Goal: Communication & Community: Participate in discussion

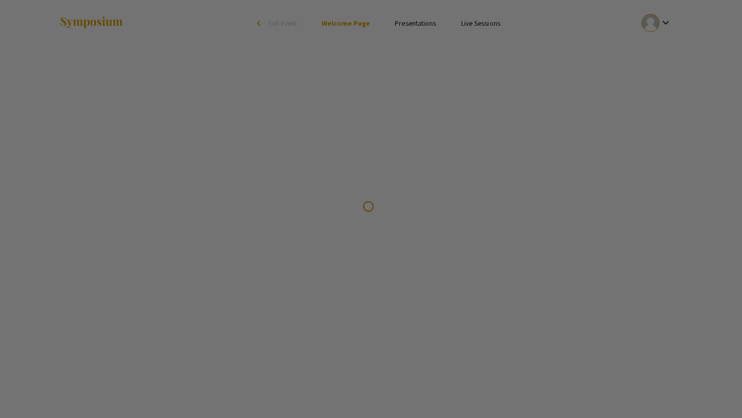
click at [659, 21] on div at bounding box center [371, 209] width 742 height 418
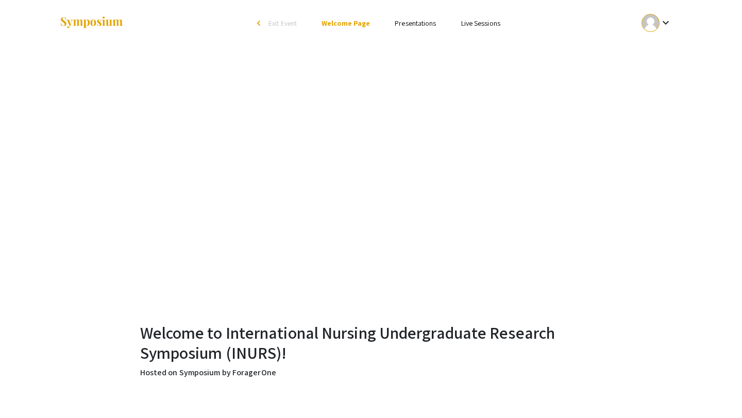
click at [648, 26] on div at bounding box center [651, 23] width 18 height 18
click at [660, 45] on button "My Account" at bounding box center [662, 51] width 63 height 25
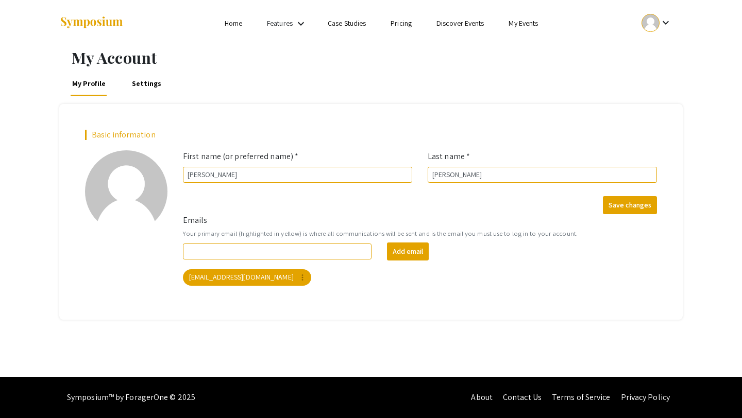
click at [520, 21] on link "My Events" at bounding box center [523, 23] width 29 height 9
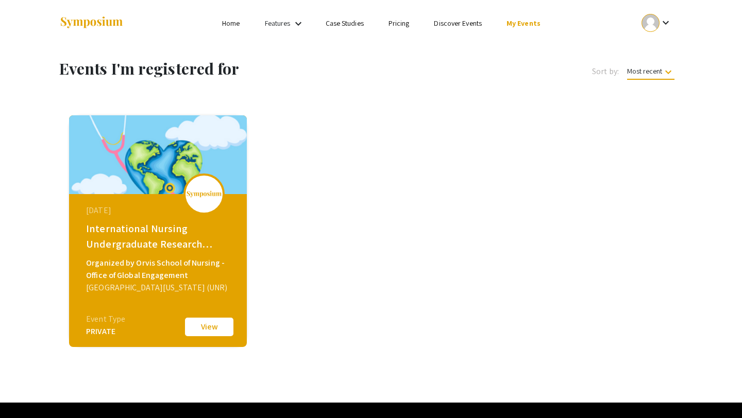
click at [203, 322] on button "View" at bounding box center [209, 327] width 52 height 22
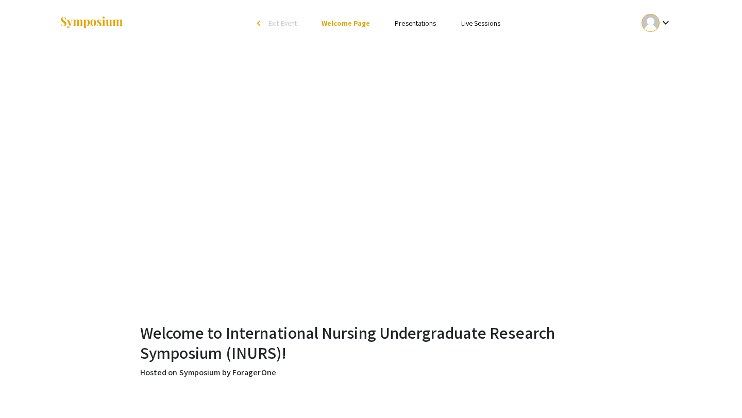
click at [425, 23] on link "Presentations" at bounding box center [415, 23] width 41 height 9
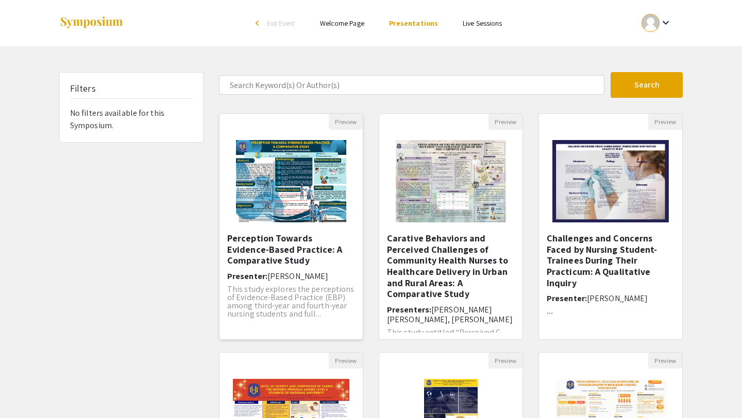
click at [275, 247] on h5 "Perception Towards Evidence-Based Practice: A Comparative Study" at bounding box center [291, 249] width 128 height 33
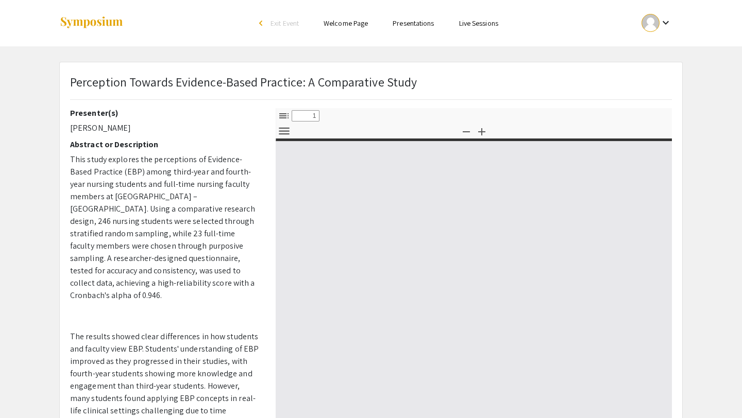
select select "custom"
type input "0"
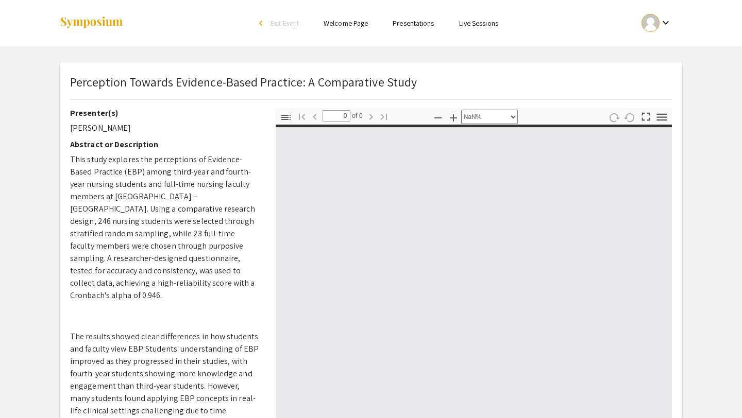
select select "auto"
type input "1"
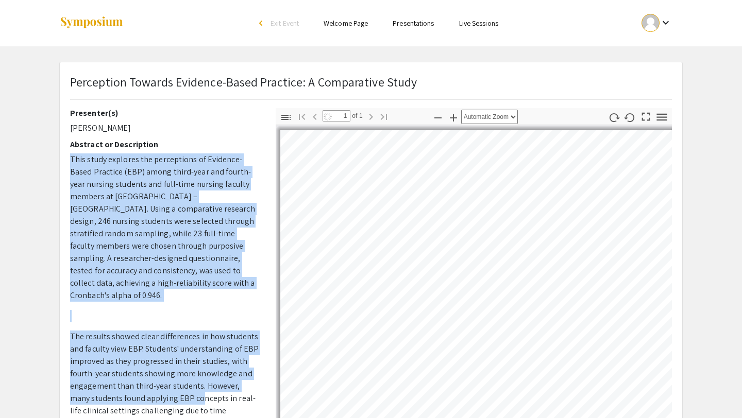
select select "auto"
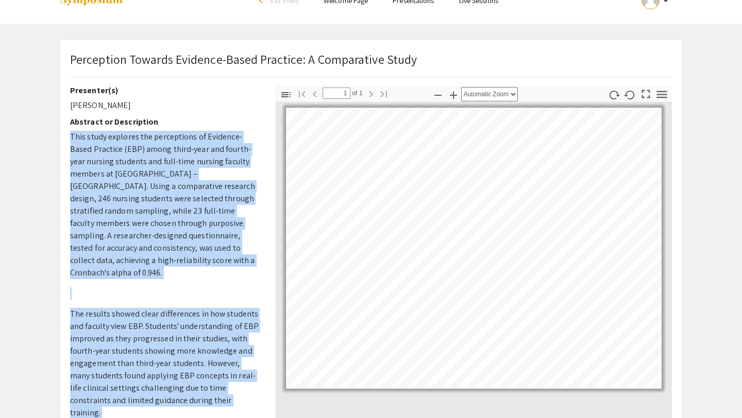
scroll to position [24, 0]
drag, startPoint x: 70, startPoint y: 160, endPoint x: 176, endPoint y: 418, distance: 278.5
click at [176, 418] on p "This study explores the perceptions of Evidence-Based Practice (EBP) among thir…" at bounding box center [165, 418] width 190 height 577
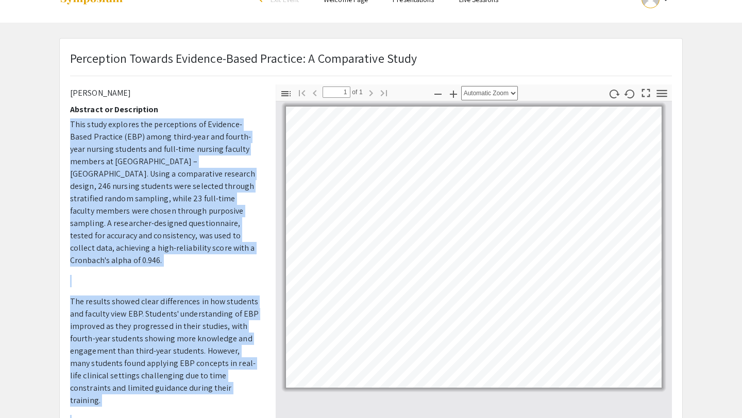
scroll to position [0, 0]
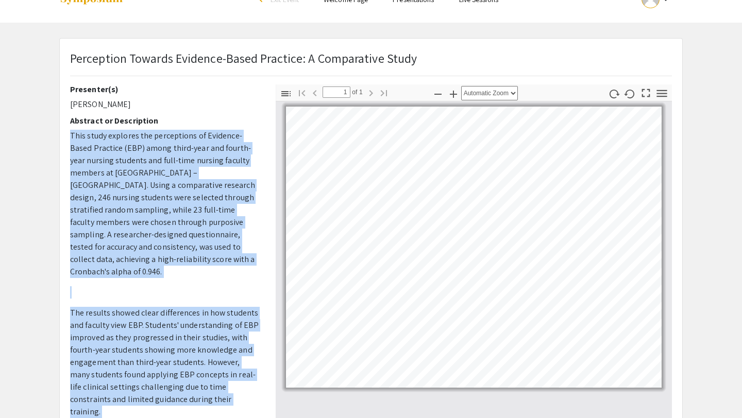
click at [127, 163] on p "This study explores the perceptions of Evidence-Based Practice (EBP) among thir…" at bounding box center [165, 204] width 190 height 148
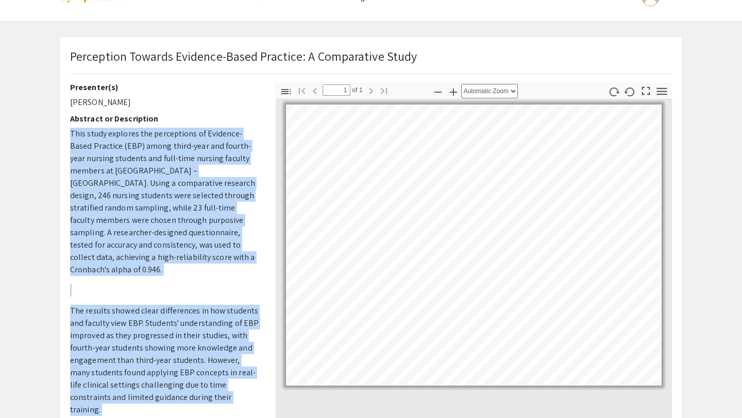
scroll to position [26, 0]
drag, startPoint x: 72, startPoint y: 135, endPoint x: 225, endPoint y: 384, distance: 292.6
click at [225, 384] on p "This study explores the perceptions of Evidence-Based Practice (EBP) among thir…" at bounding box center [165, 415] width 190 height 577
copy p "This study explores the perceptions of Evidence-Based Practice (EBP) among thir…"
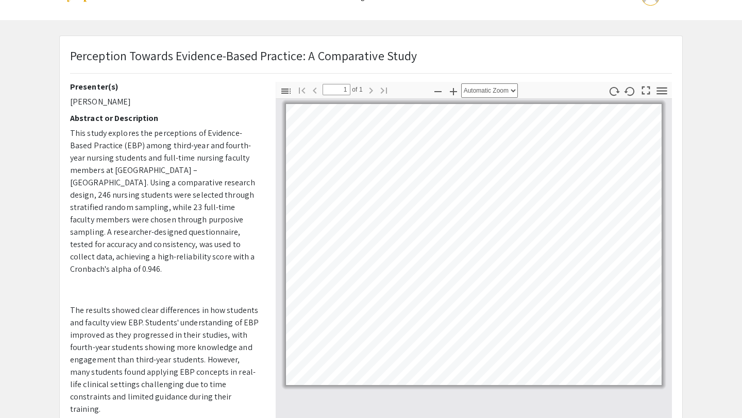
click at [181, 112] on div "Presenter(s) [PERSON_NAME] Abstract or Description This study explores the perc…" at bounding box center [165, 262] width 190 height 361
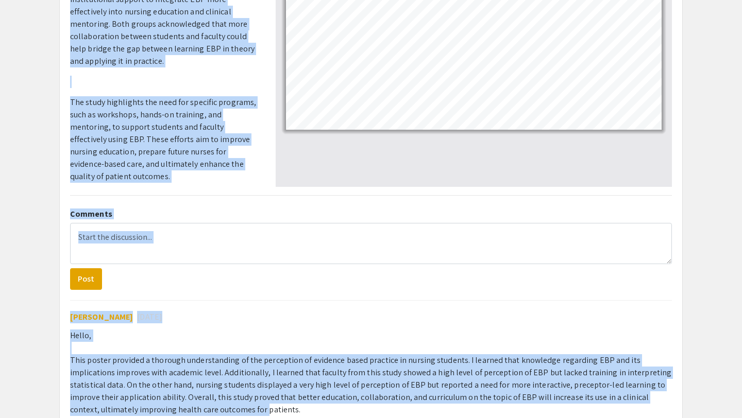
scroll to position [289, 0]
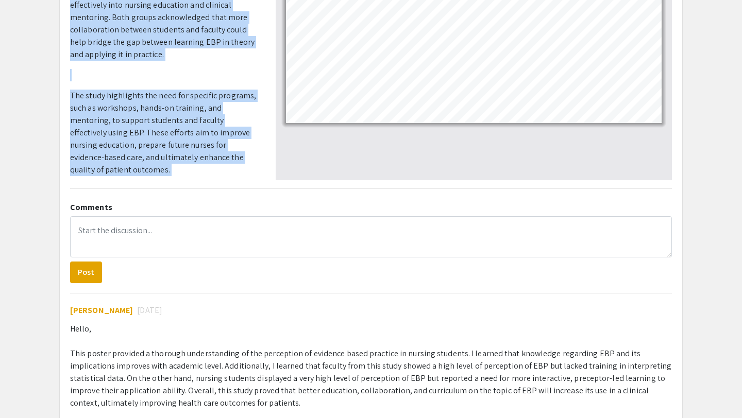
drag, startPoint x: 72, startPoint y: 203, endPoint x: 165, endPoint y: 169, distance: 99.8
copy p "Faculty members showed a deeper understanding and stronger appreciation of EBP,…"
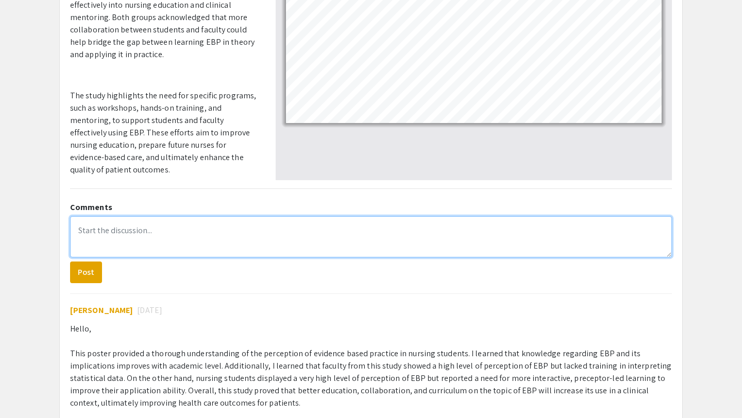
click at [150, 226] on textarea at bounding box center [371, 236] width 602 height 41
paste textarea "I learned that faculty generally have a stronger grasp of EBP and see its value…"
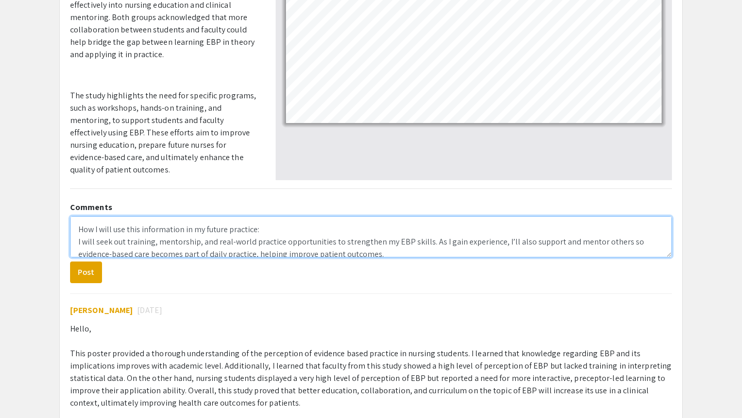
scroll to position [56, 0]
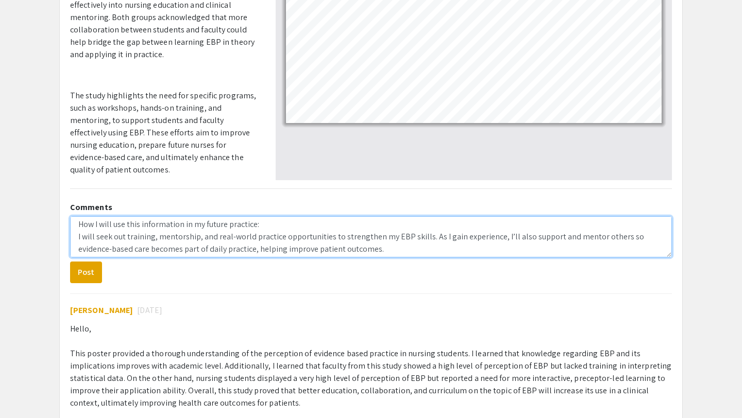
drag, startPoint x: 262, startPoint y: 226, endPoint x: 77, endPoint y: 224, distance: 185.0
click at [77, 224] on textarea "I learned that faculty generally have a stronger grasp of EBP and see its value…" at bounding box center [371, 236] width 602 height 41
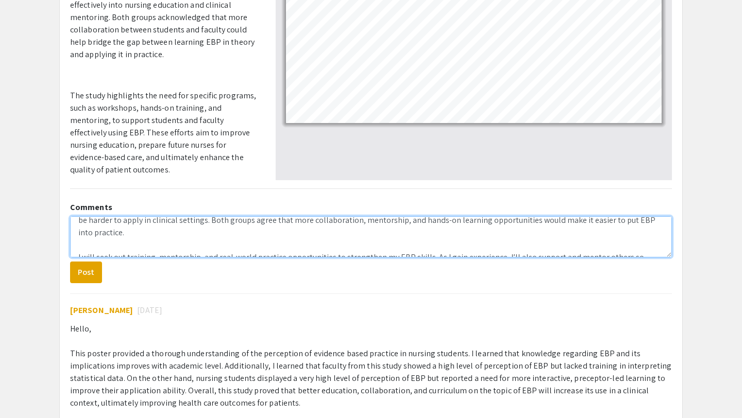
scroll to position [0, 0]
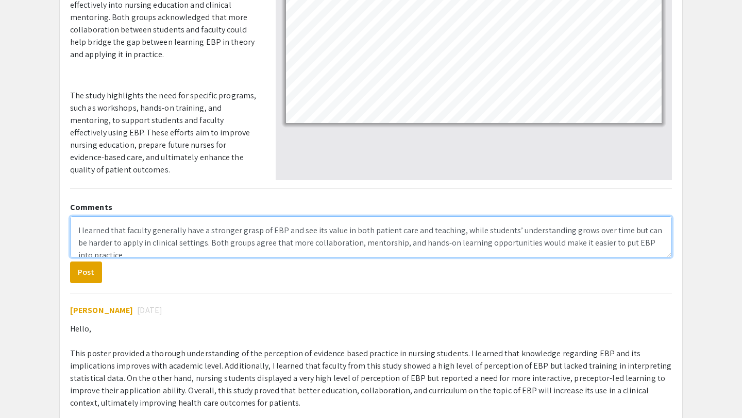
click at [73, 230] on textarea "I learned that faculty generally have a stronger grasp of EBP and see its value…" at bounding box center [371, 236] width 602 height 41
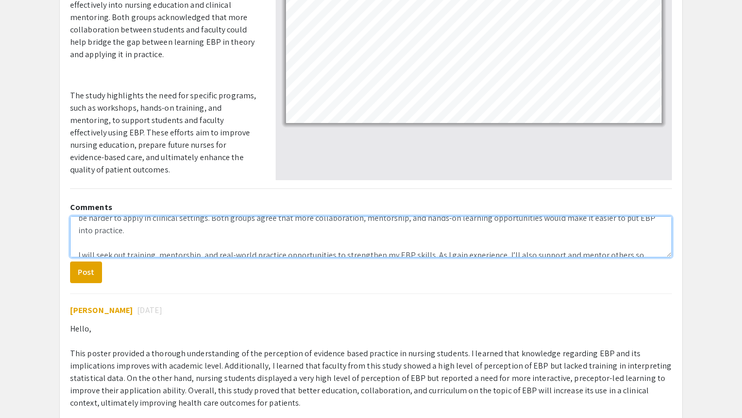
scroll to position [44, 0]
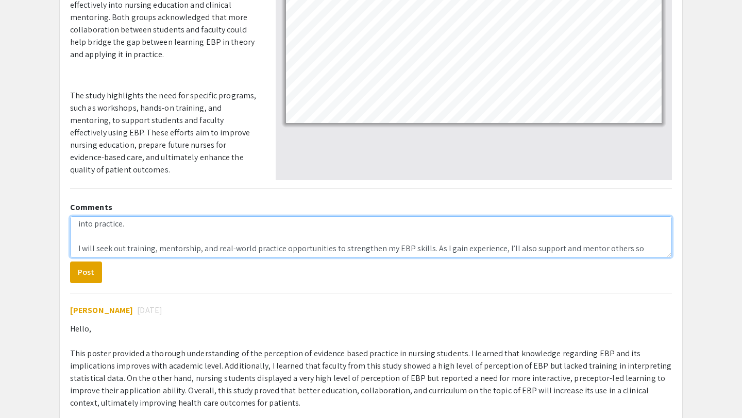
click at [112, 239] on textarea "Great work! I learned that faculty generally have a stronger grasp of EBP and s…" at bounding box center [371, 236] width 602 height 41
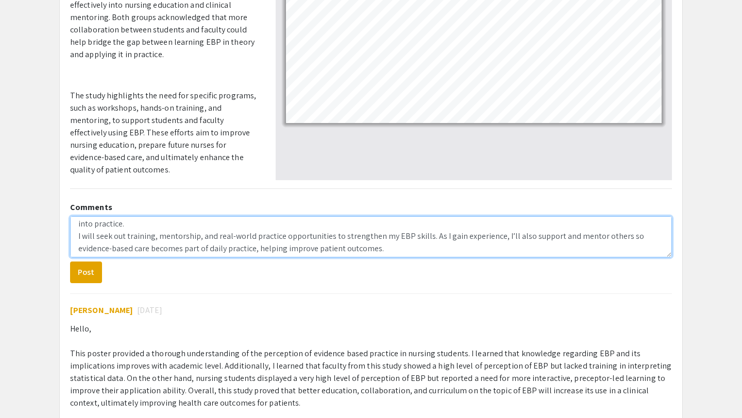
scroll to position [31, 0]
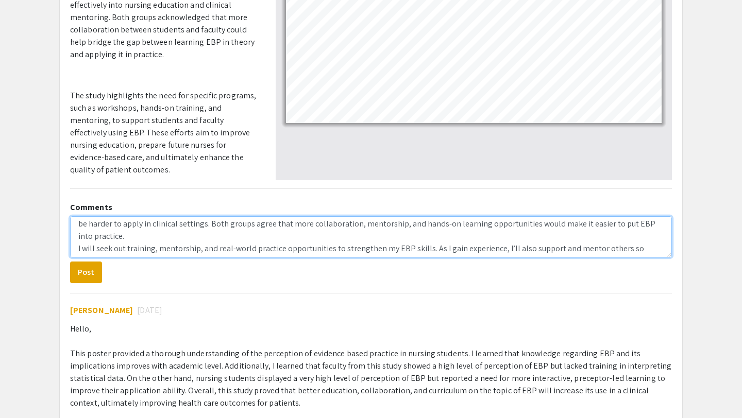
click at [77, 249] on textarea "Great work! I learned that faculty generally have a stronger grasp of EBP and s…" at bounding box center [371, 236] width 602 height 41
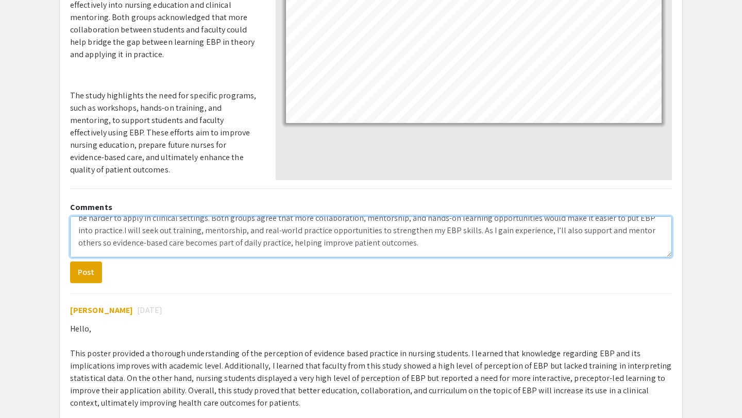
scroll to position [0, 0]
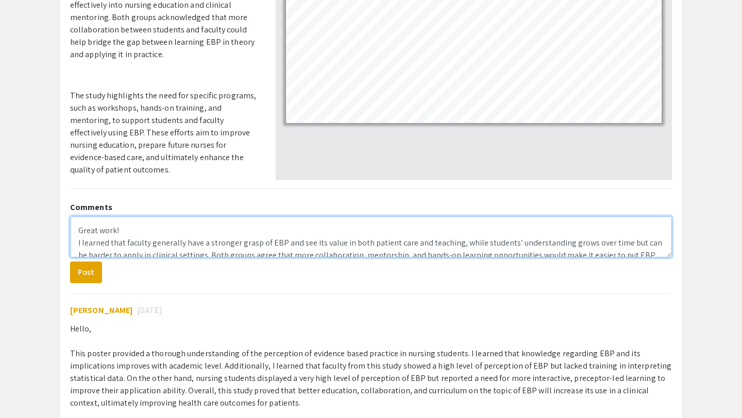
drag, startPoint x: 389, startPoint y: 243, endPoint x: 87, endPoint y: 200, distance: 304.5
click at [87, 200] on div "Comments Great work! I learned that faculty generally have a stronger grasp of …" at bounding box center [370, 344] width 617 height 294
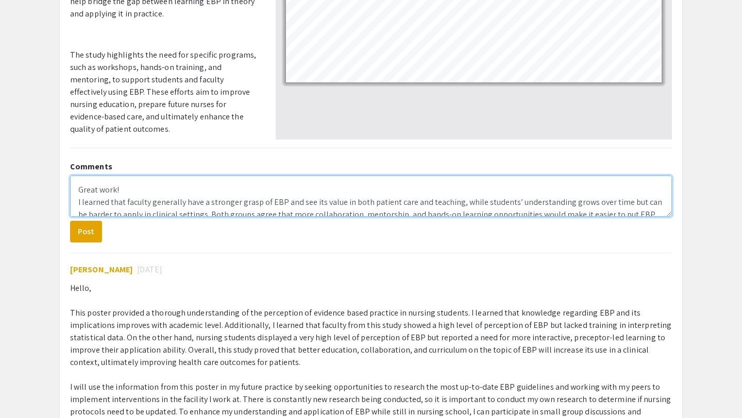
scroll to position [335, 0]
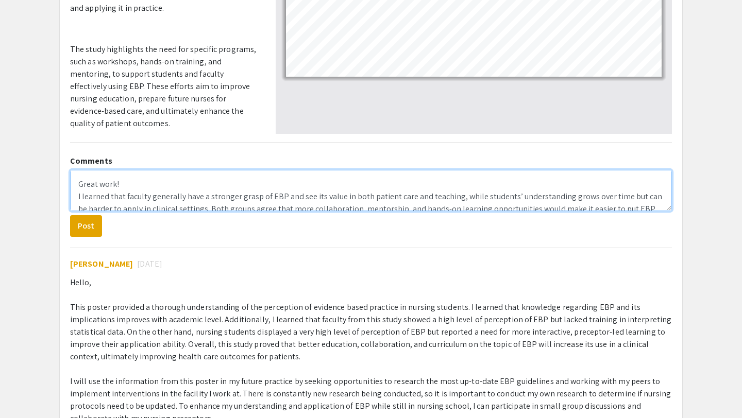
click at [182, 182] on textarea "Great work! I learned that faculty generally have a stronger grasp of EBP and s…" at bounding box center [371, 190] width 602 height 41
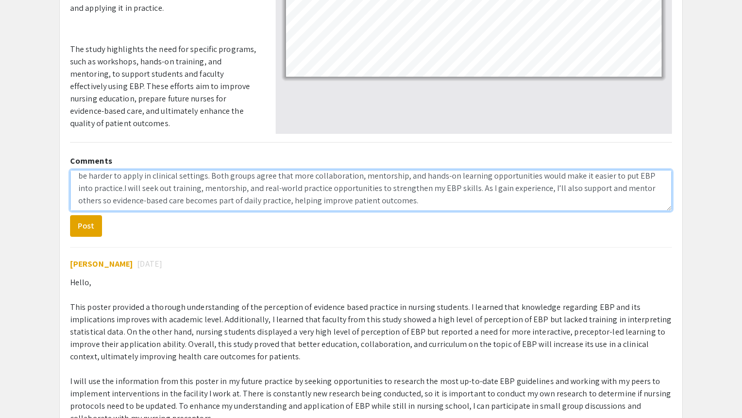
scroll to position [37, 0]
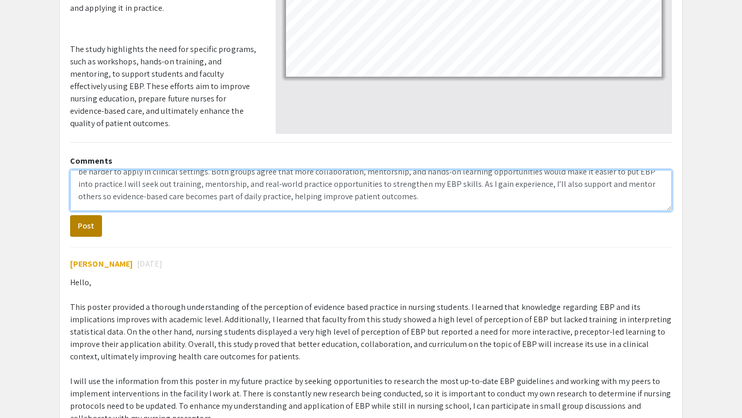
type textarea "Great work! I learned that faculty generally have a stronger grasp of EBP and s…"
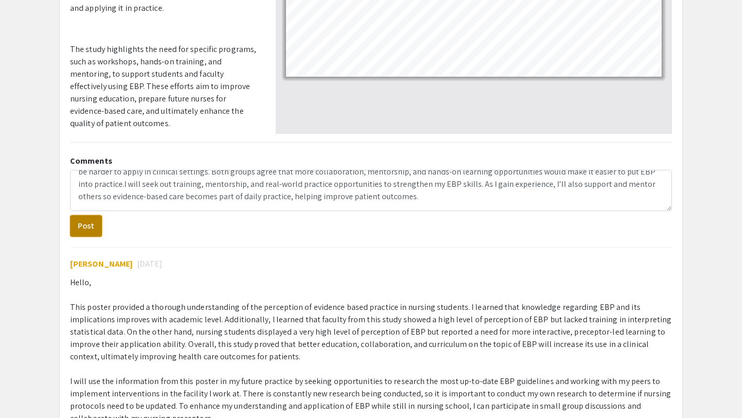
click at [80, 225] on button "Post" at bounding box center [86, 226] width 32 height 22
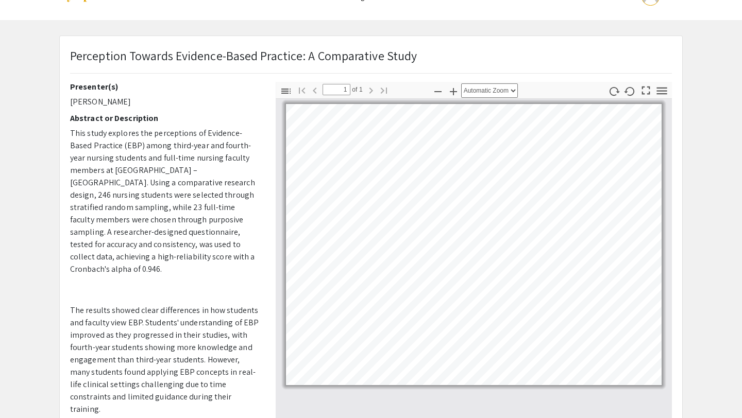
scroll to position [0, 0]
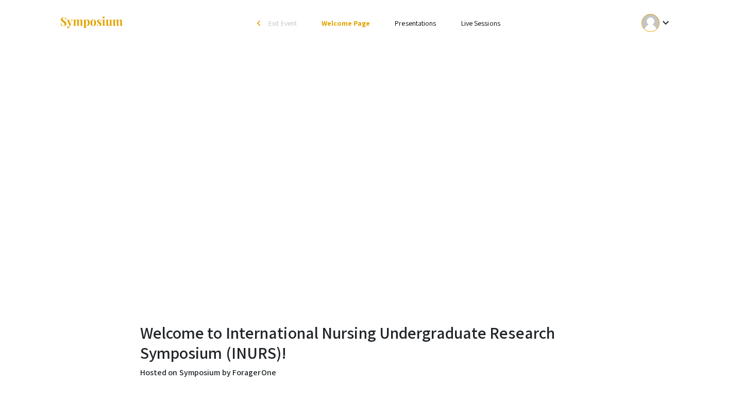
click at [422, 24] on link "Presentations" at bounding box center [415, 23] width 41 height 9
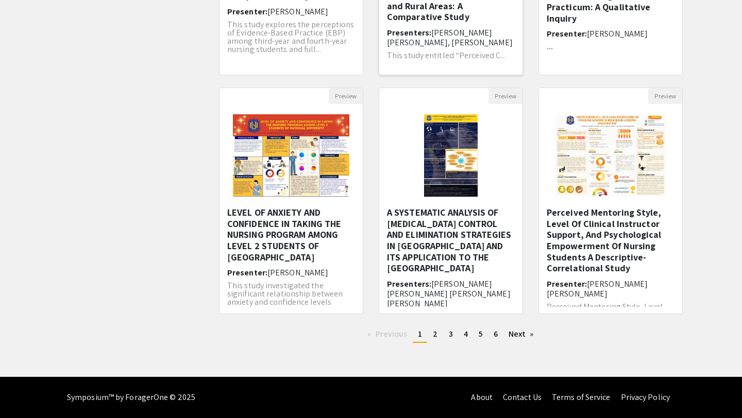
scroll to position [1, 0]
click at [297, 237] on h5 "LEVEL OF ANXIETY AND CONFIDENCE IN TAKING THE NURSING PROGRAM AMONG LEVEL 2 STU…" at bounding box center [291, 235] width 128 height 56
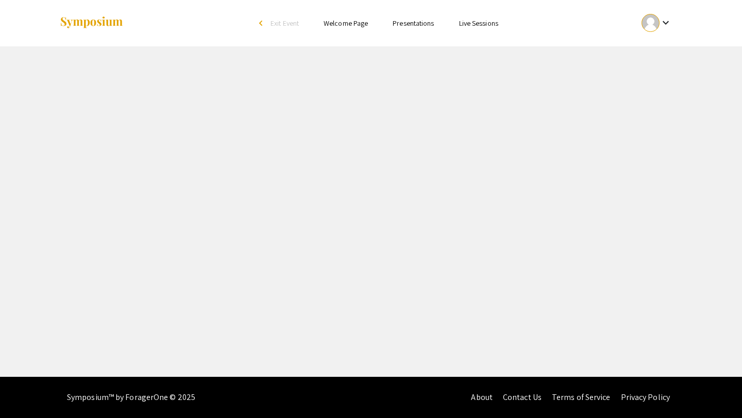
select select "custom"
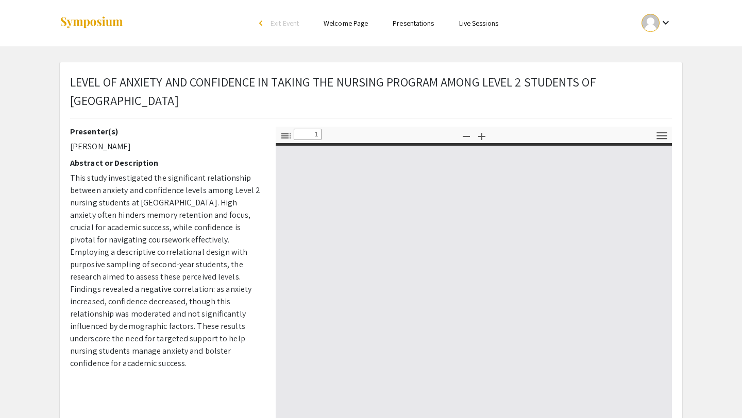
type input "0"
select select "auto"
type input "1"
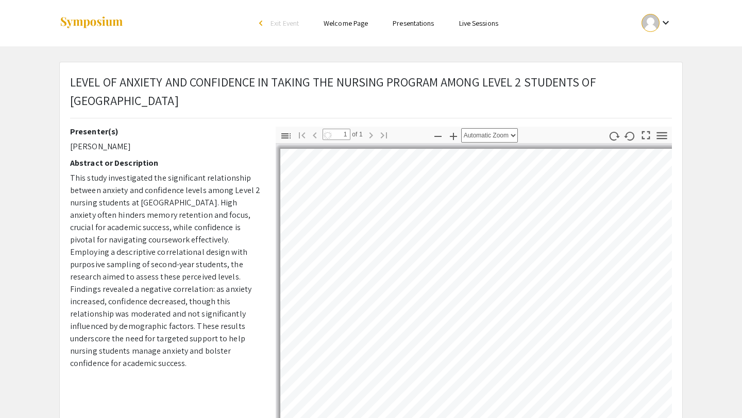
select select "auto"
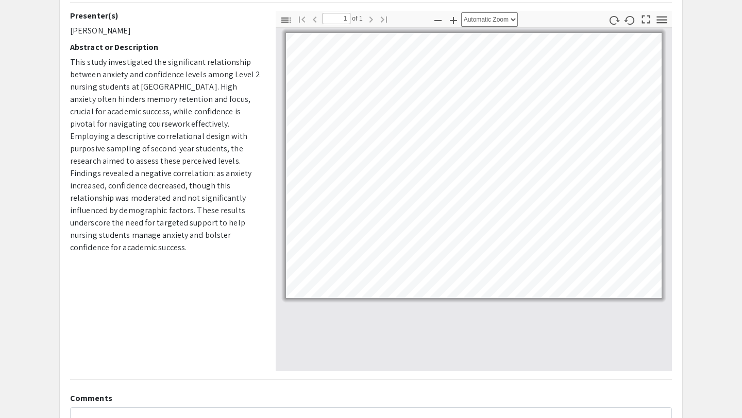
scroll to position [115, 0]
drag, startPoint x: 70, startPoint y: 62, endPoint x: 193, endPoint y: 253, distance: 227.1
click at [193, 253] on p "This study investigated the significant relationship between anxiety and confid…" at bounding box center [165, 156] width 190 height 198
copy p "This study investigated the significant relationship between anxiety and confid…"
click at [216, 260] on div "Presenter(s) [PERSON_NAME] Abstract or Description This study investigated the …" at bounding box center [165, 137] width 190 height 251
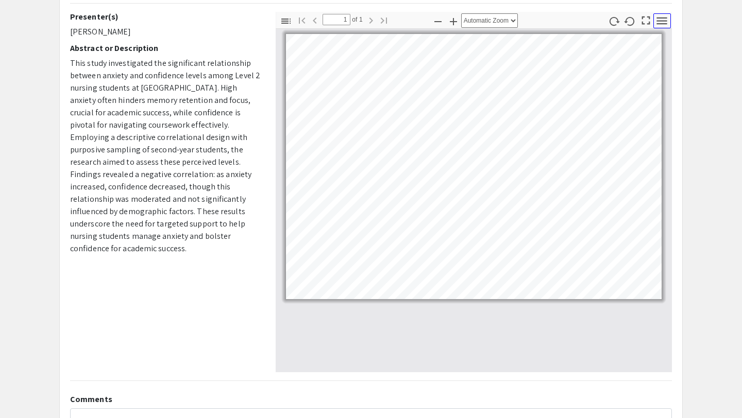
click at [661, 18] on icon "button" at bounding box center [662, 20] width 10 height 7
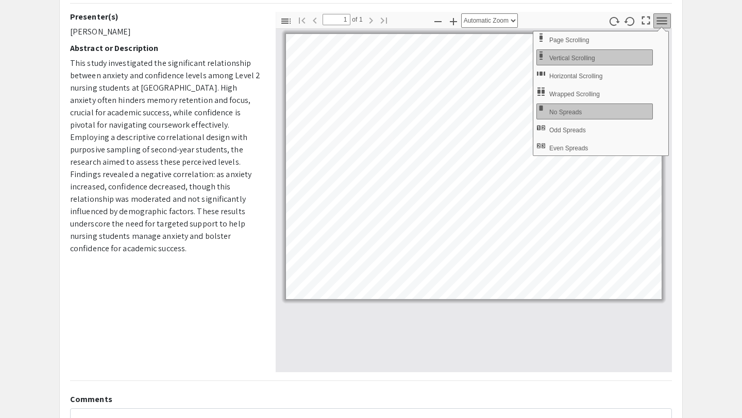
click at [408, 318] on div at bounding box center [474, 201] width 396 height 344
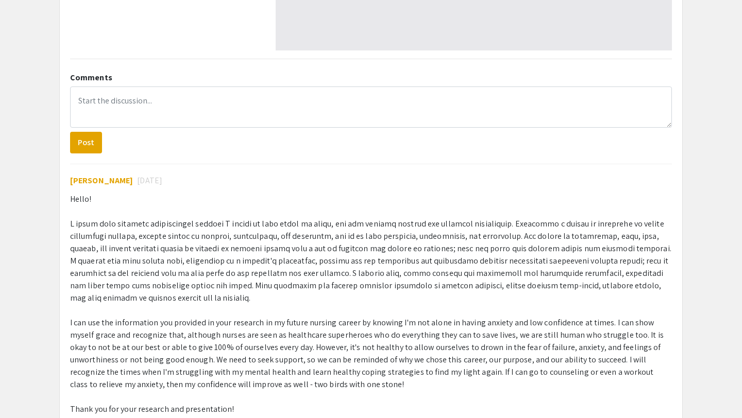
scroll to position [419, 0]
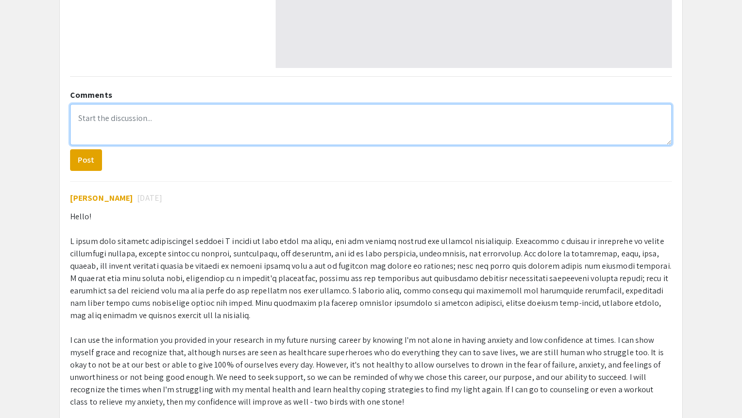
click at [136, 131] on textarea at bounding box center [371, 124] width 602 height 41
paste textarea "I learned that higher anxiety levels in nursing students can negatively affect …"
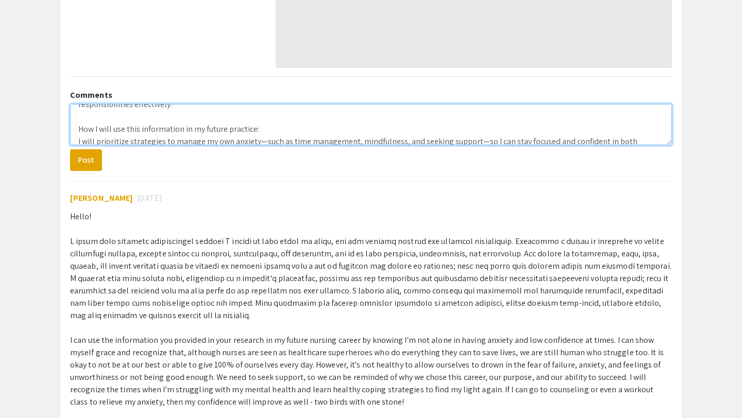
scroll to position [53, 0]
drag, startPoint x: 263, startPoint y: 126, endPoint x: 69, endPoint y: 124, distance: 194.3
click at [68, 124] on div "Comments Hi! I learned that higher anxiety levels in nursing students can negat…" at bounding box center [370, 269] width 617 height 368
click at [76, 141] on textarea "Hi! I learned that higher anxiety levels in nursing students can negatively aff…" at bounding box center [371, 124] width 602 height 41
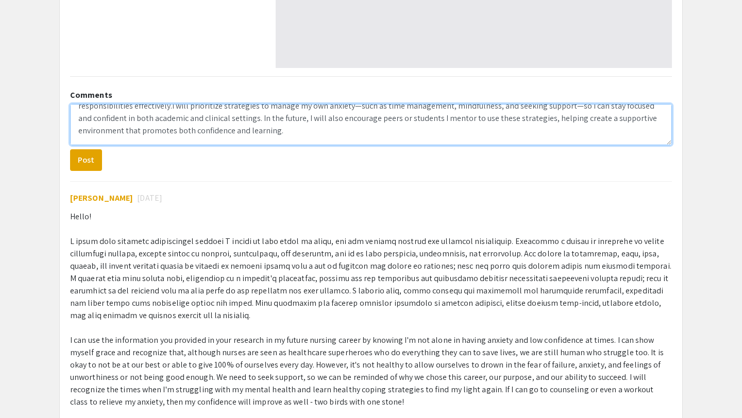
scroll to position [40, 0]
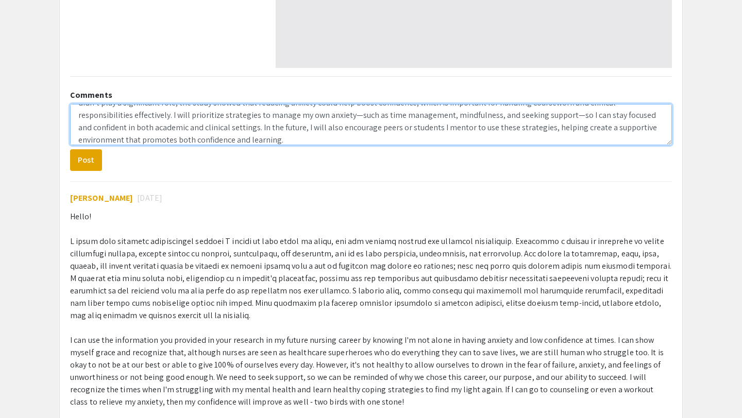
click at [297, 115] on textarea "Hi! I learned that higher anxiety levels in nursing students can negatively aff…" at bounding box center [371, 124] width 602 height 41
click at [510, 117] on textarea "Hi! I learned that higher anxiety levels in nursing students can negatively aff…" at bounding box center [371, 124] width 602 height 41
click at [549, 114] on textarea "Hi! I learned that higher anxiety levels in nursing students can negatively aff…" at bounding box center [371, 124] width 602 height 41
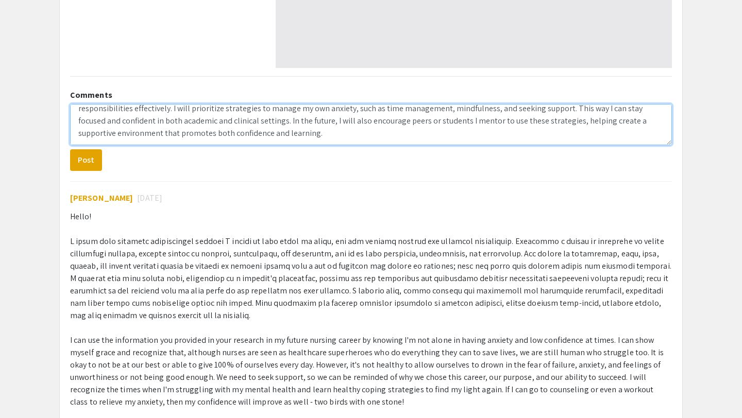
scroll to position [49, 0]
type textarea "Hi! I learned that higher anxiety levels in nursing students can negatively aff…"
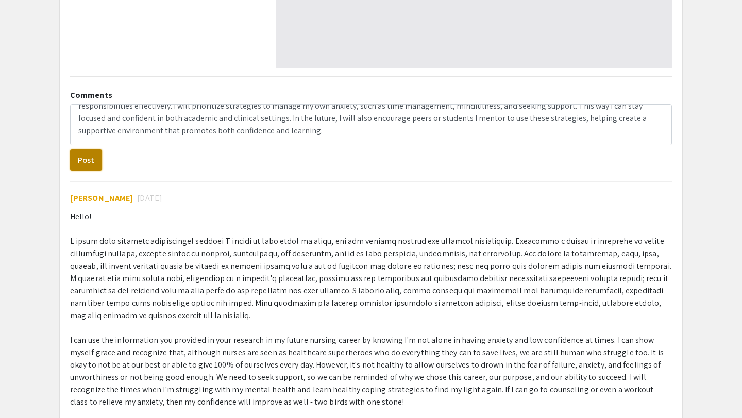
click at [85, 163] on button "Post" at bounding box center [86, 160] width 32 height 22
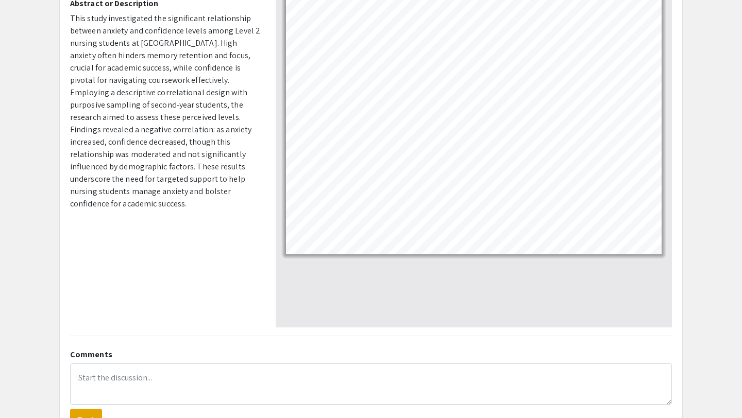
scroll to position [0, 0]
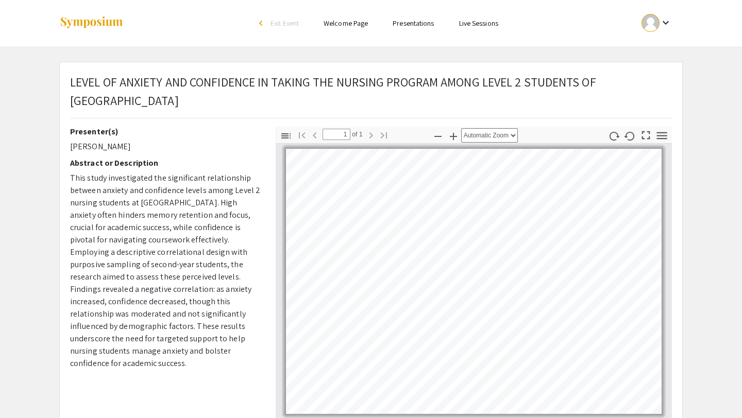
click at [403, 23] on link "Presentations" at bounding box center [413, 23] width 41 height 9
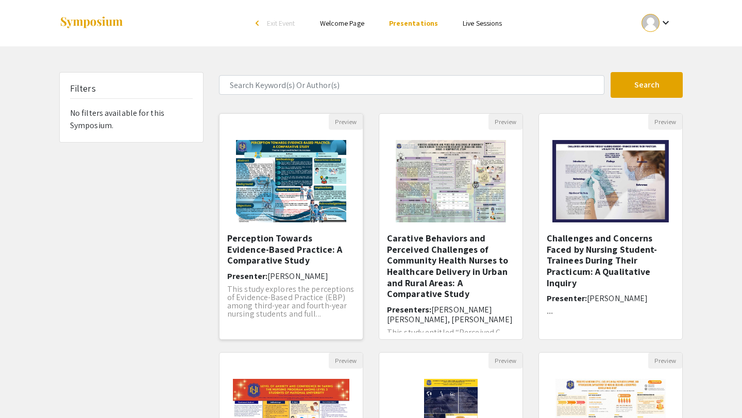
click at [269, 257] on h5 "Perception Towards Evidence-Based Practice: A Comparative Study" at bounding box center [291, 249] width 128 height 33
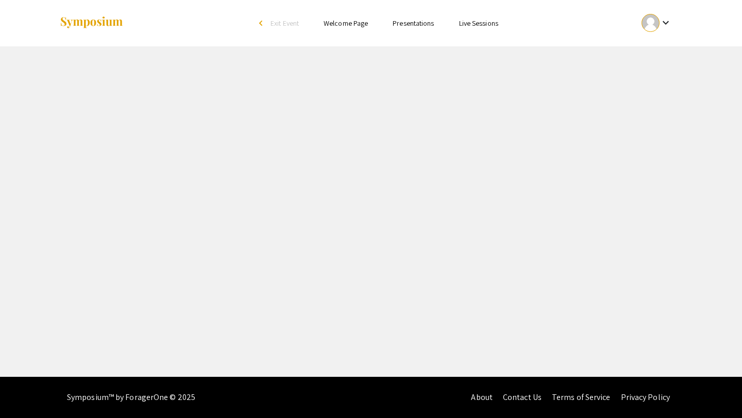
select select "custom"
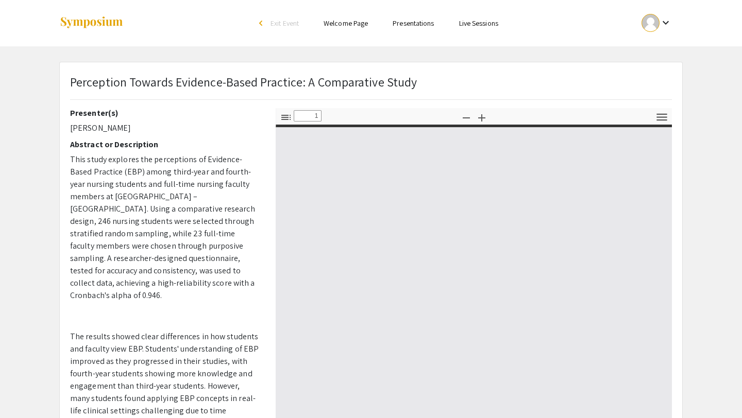
type input "0"
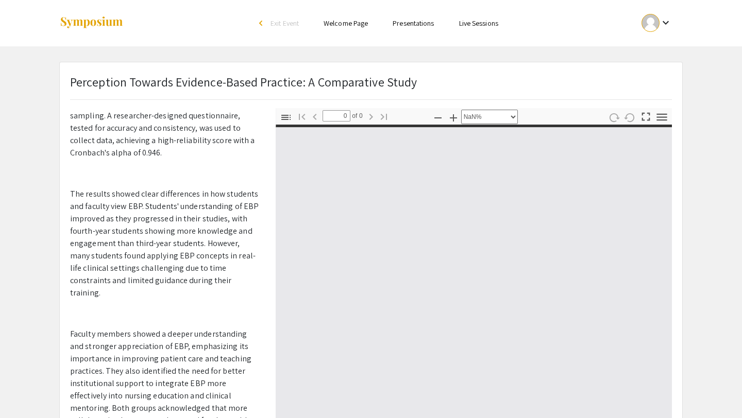
scroll to position [245, 0]
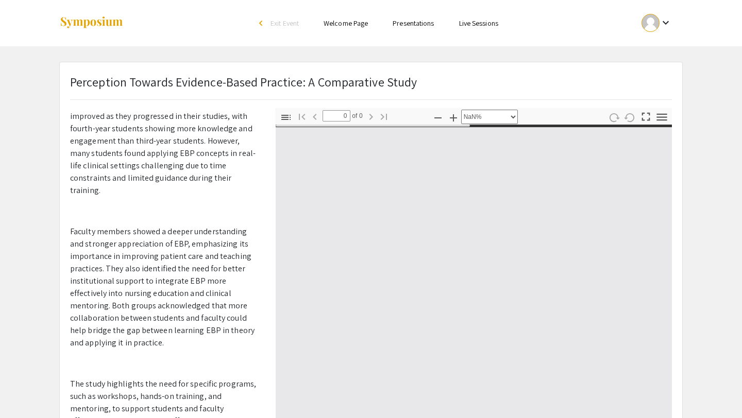
select select "auto"
type input "1"
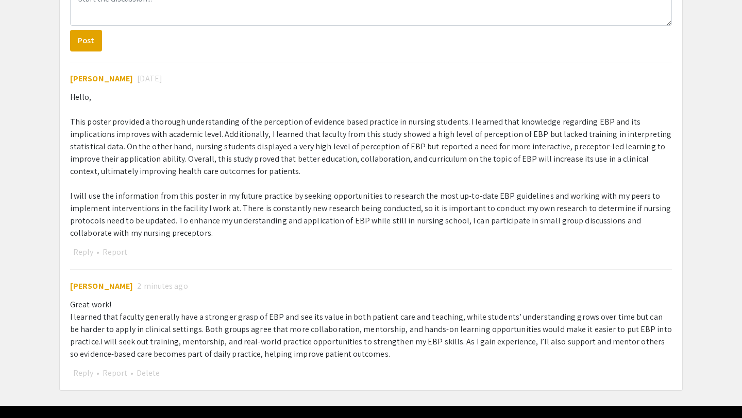
scroll to position [550, 0]
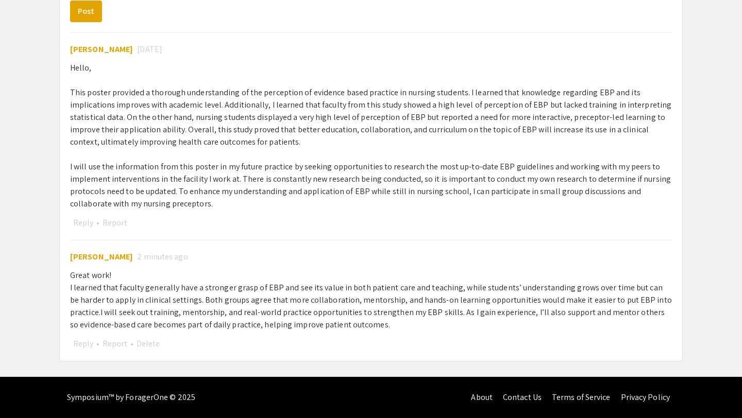
select select "auto"
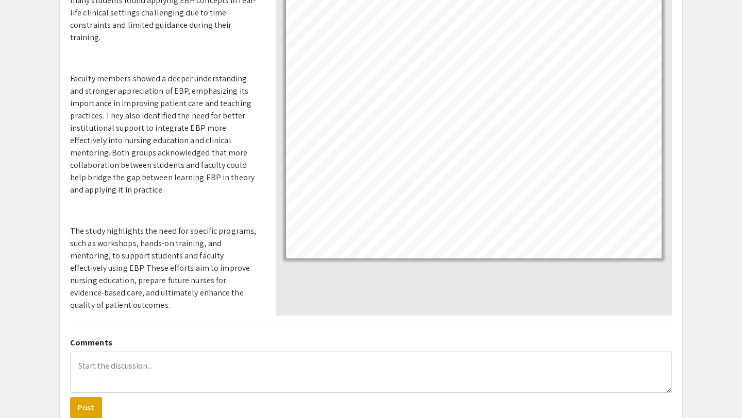
scroll to position [0, 0]
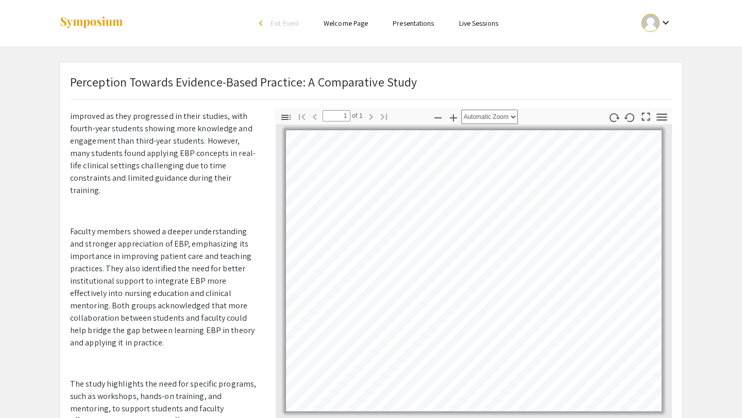
click at [666, 18] on mat-icon "keyboard_arrow_down" at bounding box center [666, 22] width 12 height 12
click at [663, 92] on button "Sign out" at bounding box center [662, 100] width 63 height 25
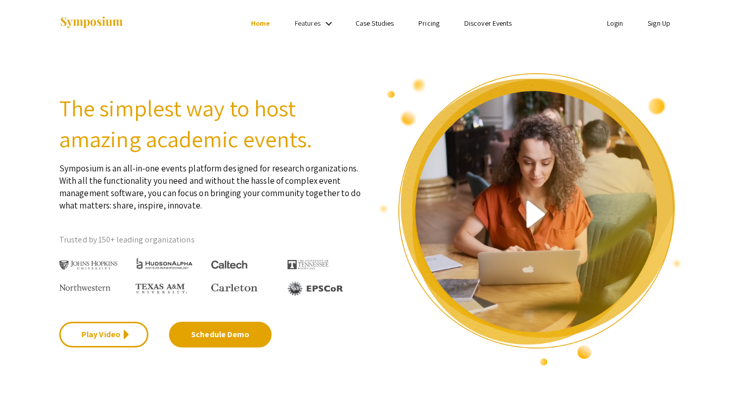
click at [618, 27] on link "Login" at bounding box center [615, 23] width 16 height 9
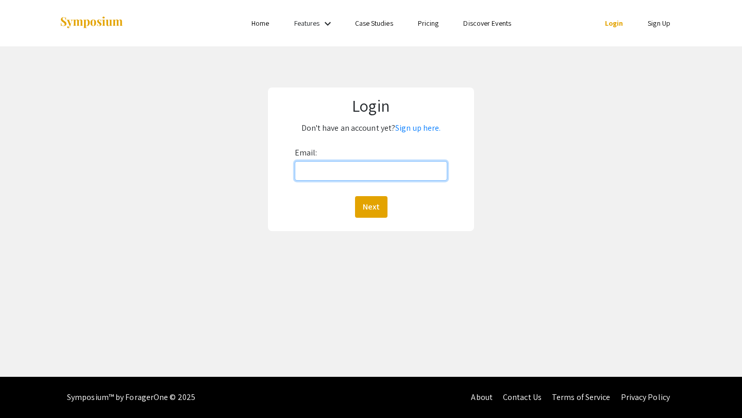
click at [333, 176] on input "Email:" at bounding box center [371, 171] width 153 height 20
type input "c"
type input "[EMAIL_ADDRESS][DOMAIN_NAME]"
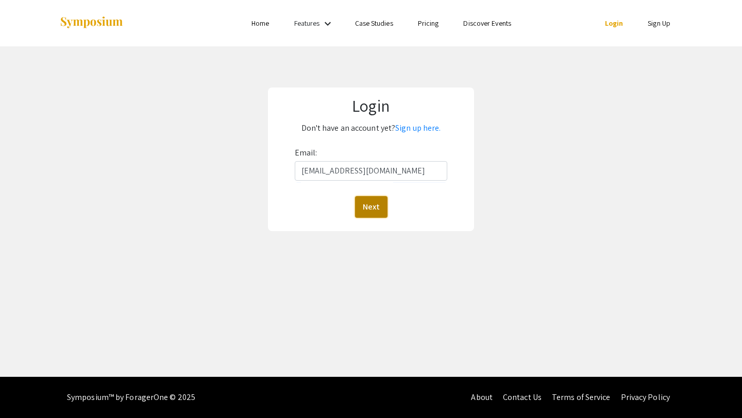
click at [367, 209] on button "Next" at bounding box center [371, 207] width 32 height 22
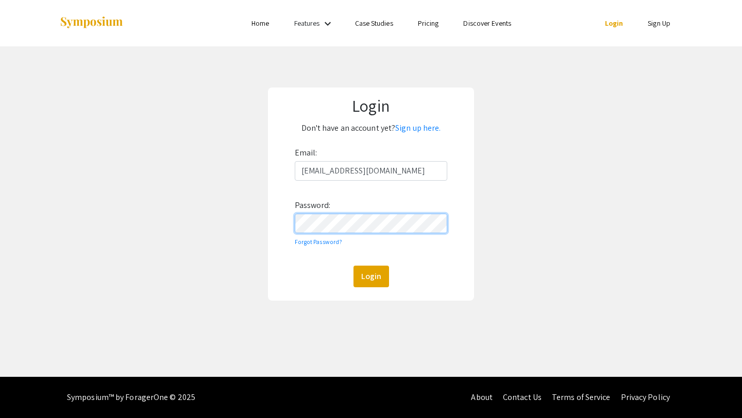
click at [354, 266] on button "Login" at bounding box center [372, 277] width 36 height 22
